Goal: Task Accomplishment & Management: Manage account settings

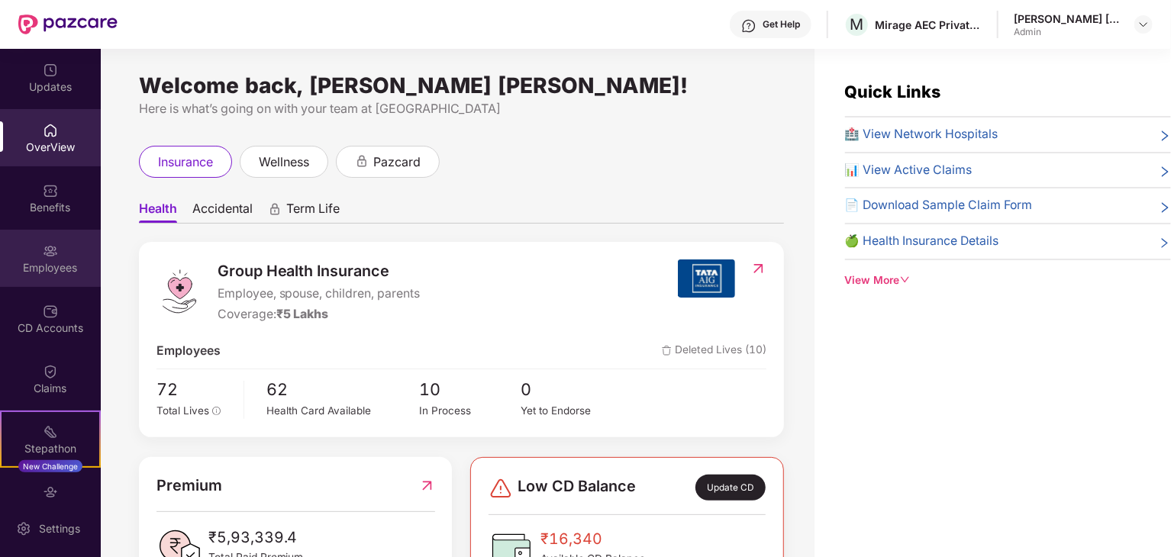
click at [34, 270] on div "Employees" at bounding box center [50, 267] width 101 height 15
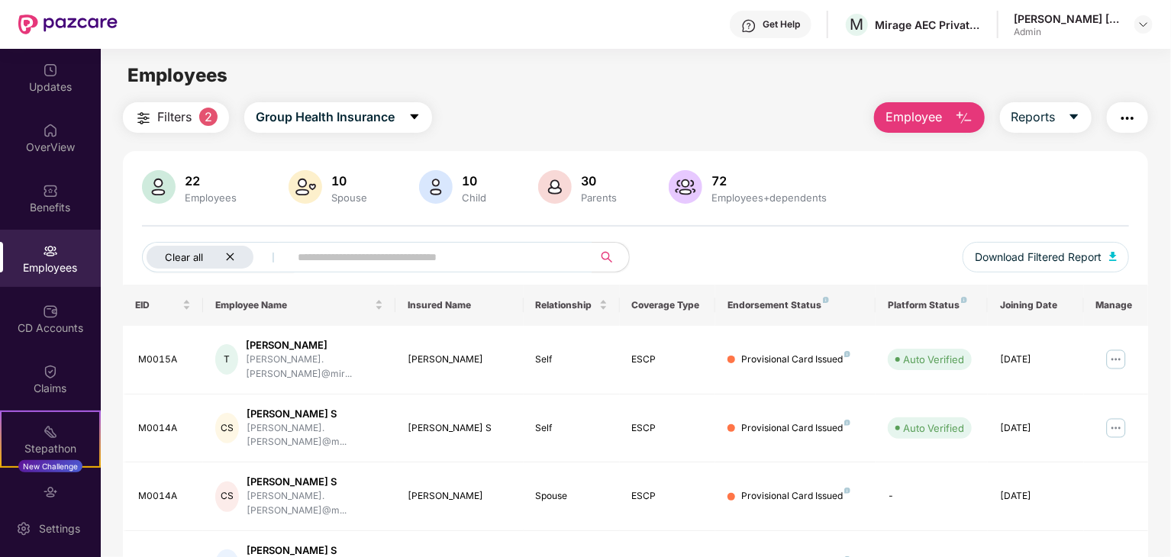
click at [229, 253] on icon "close" at bounding box center [230, 257] width 10 height 10
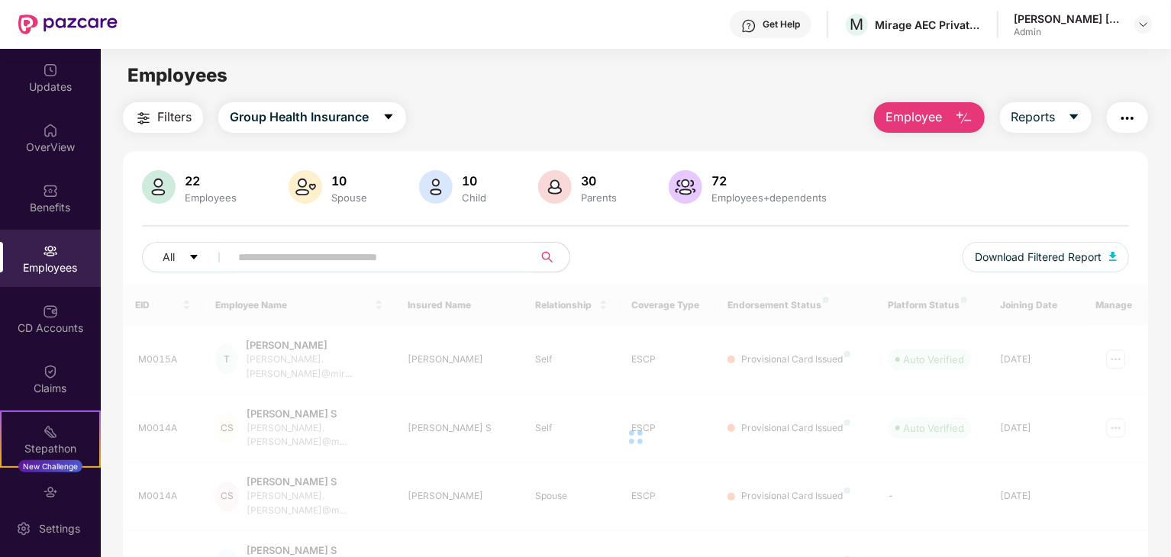
click at [292, 259] on input "text" at bounding box center [375, 257] width 274 height 23
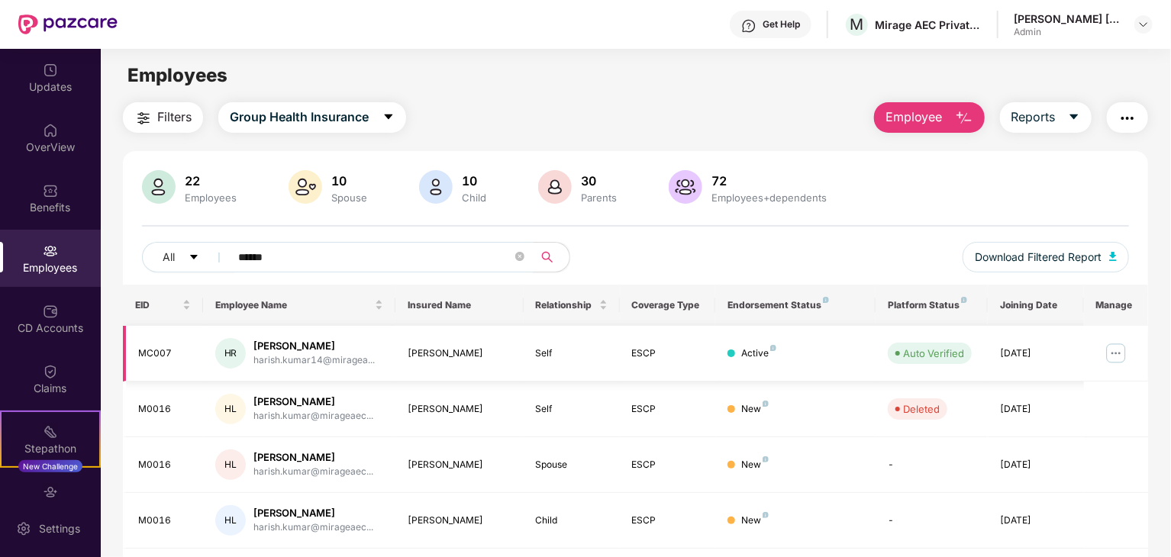
type input "******"
click at [1115, 352] on img at bounding box center [1116, 353] width 24 height 24
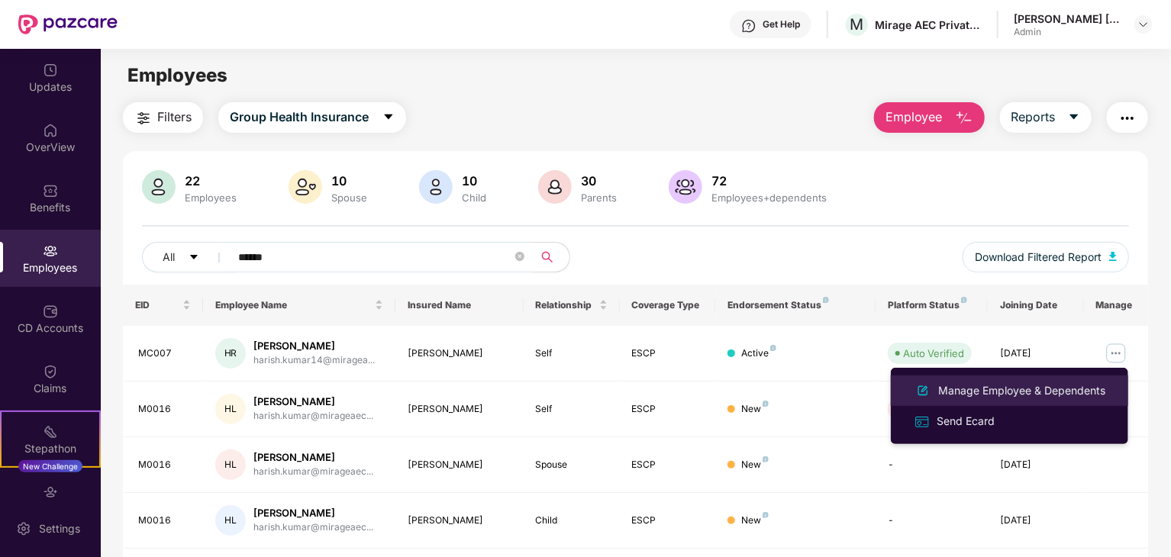
click at [1076, 390] on div "Manage Employee & Dependents" at bounding box center [1021, 390] width 173 height 17
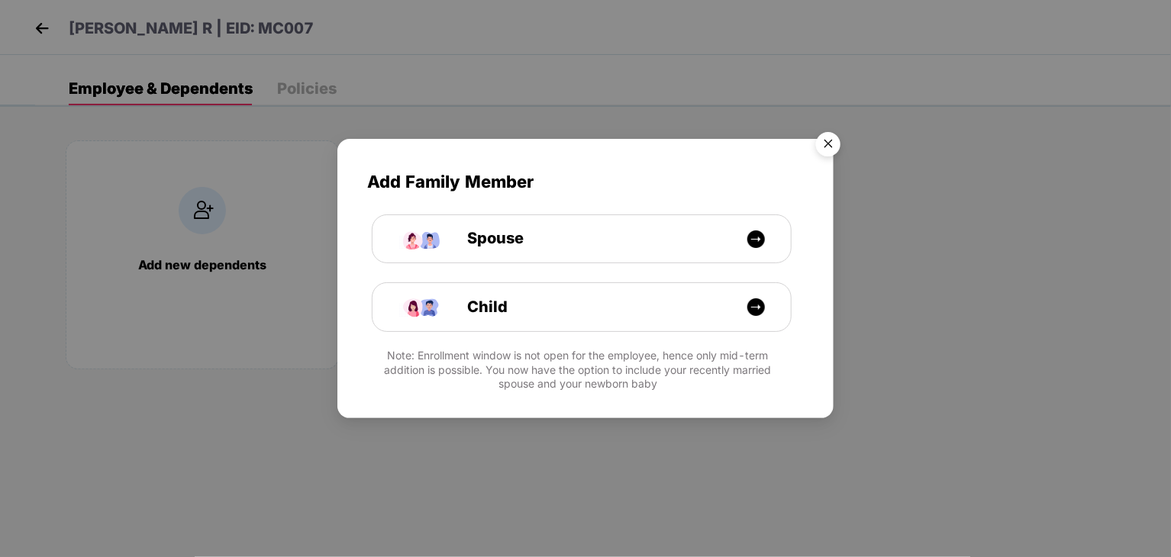
click at [840, 145] on img "Close" at bounding box center [828, 146] width 43 height 43
